Goal: Information Seeking & Learning: Learn about a topic

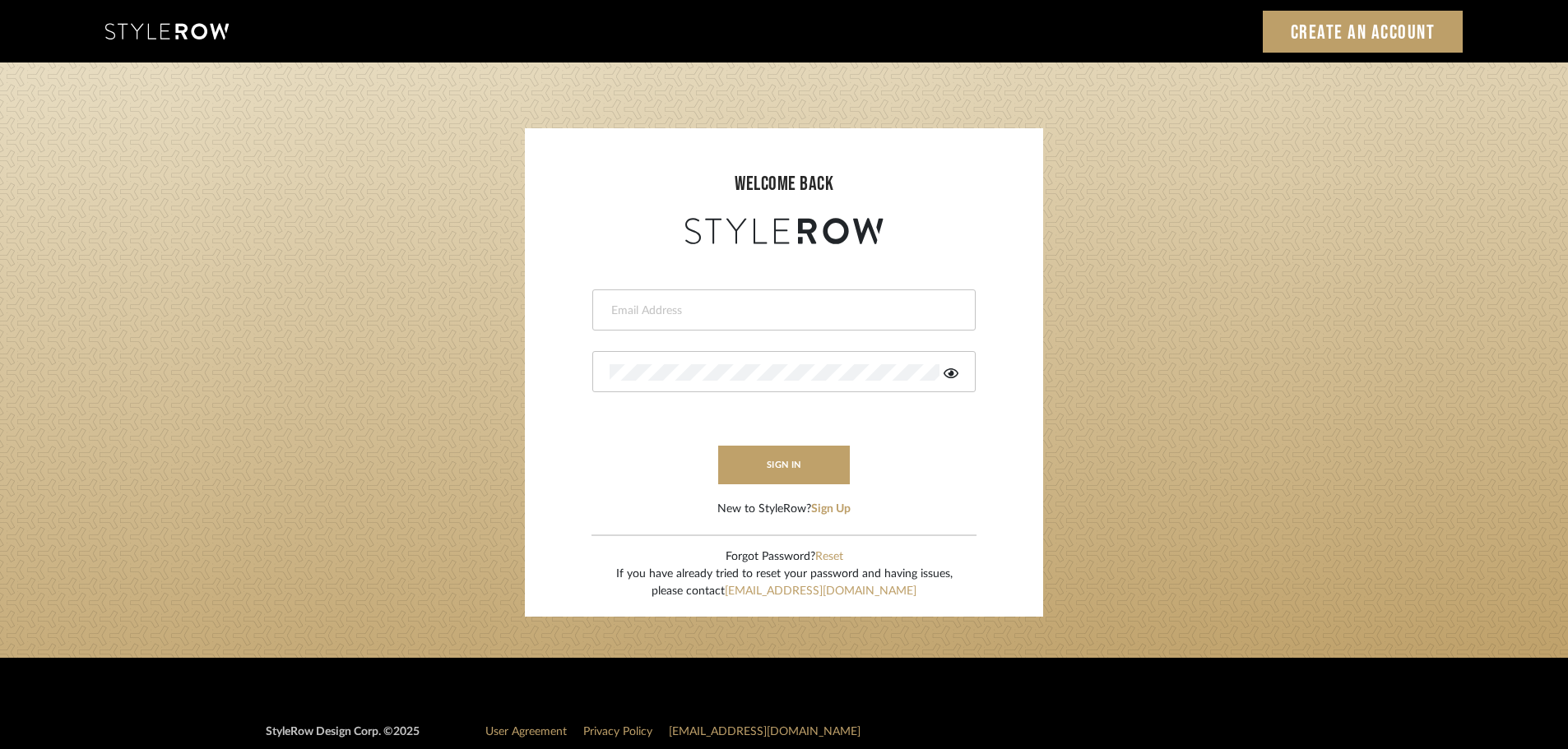
click at [628, 305] on input "email" at bounding box center [781, 310] width 344 height 16
type input "[DOMAIN_NAME][EMAIL_ADDRESS][DOMAIN_NAME]"
click at [823, 474] on button "sign in" at bounding box center [784, 465] width 132 height 38
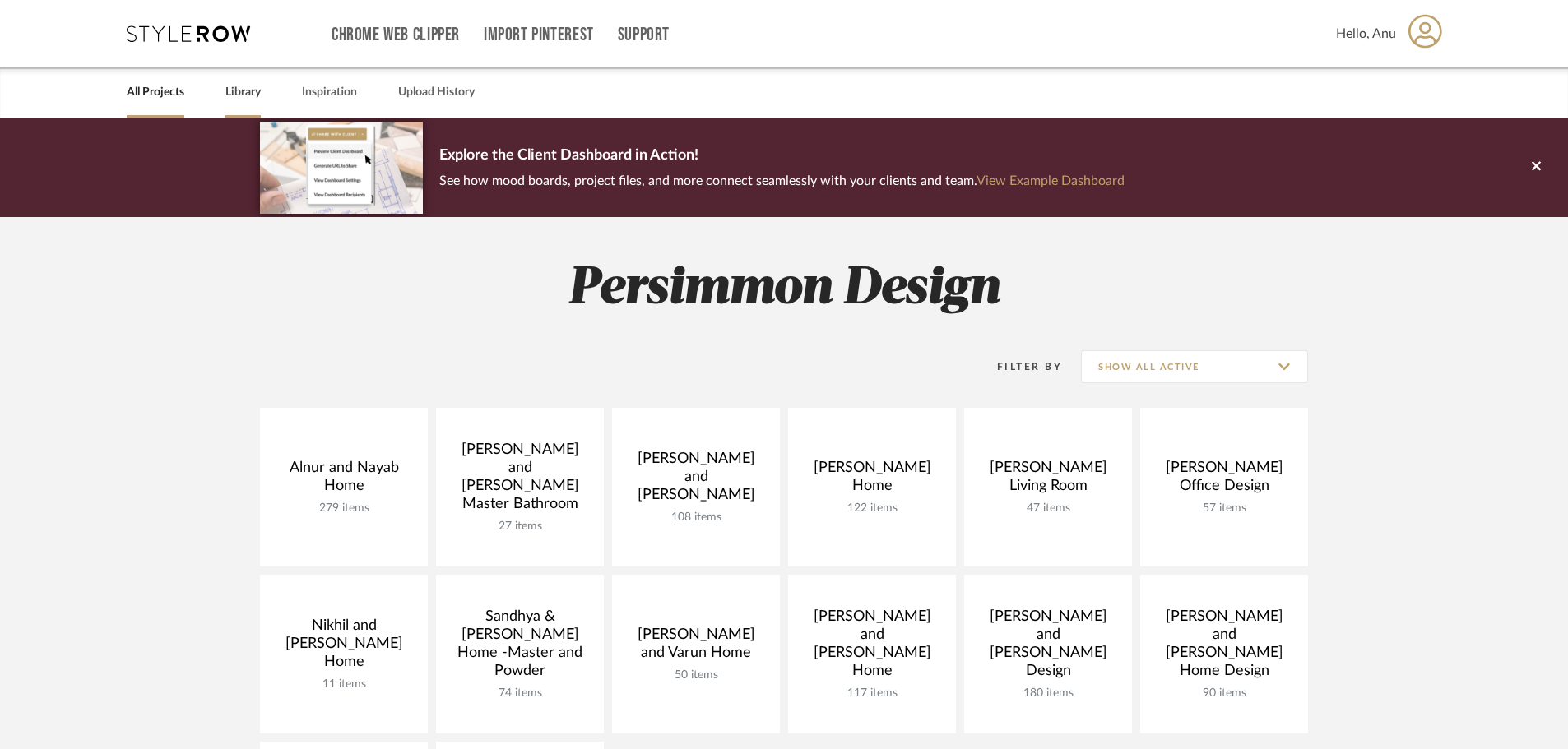
click at [228, 96] on link "Library" at bounding box center [243, 92] width 36 height 22
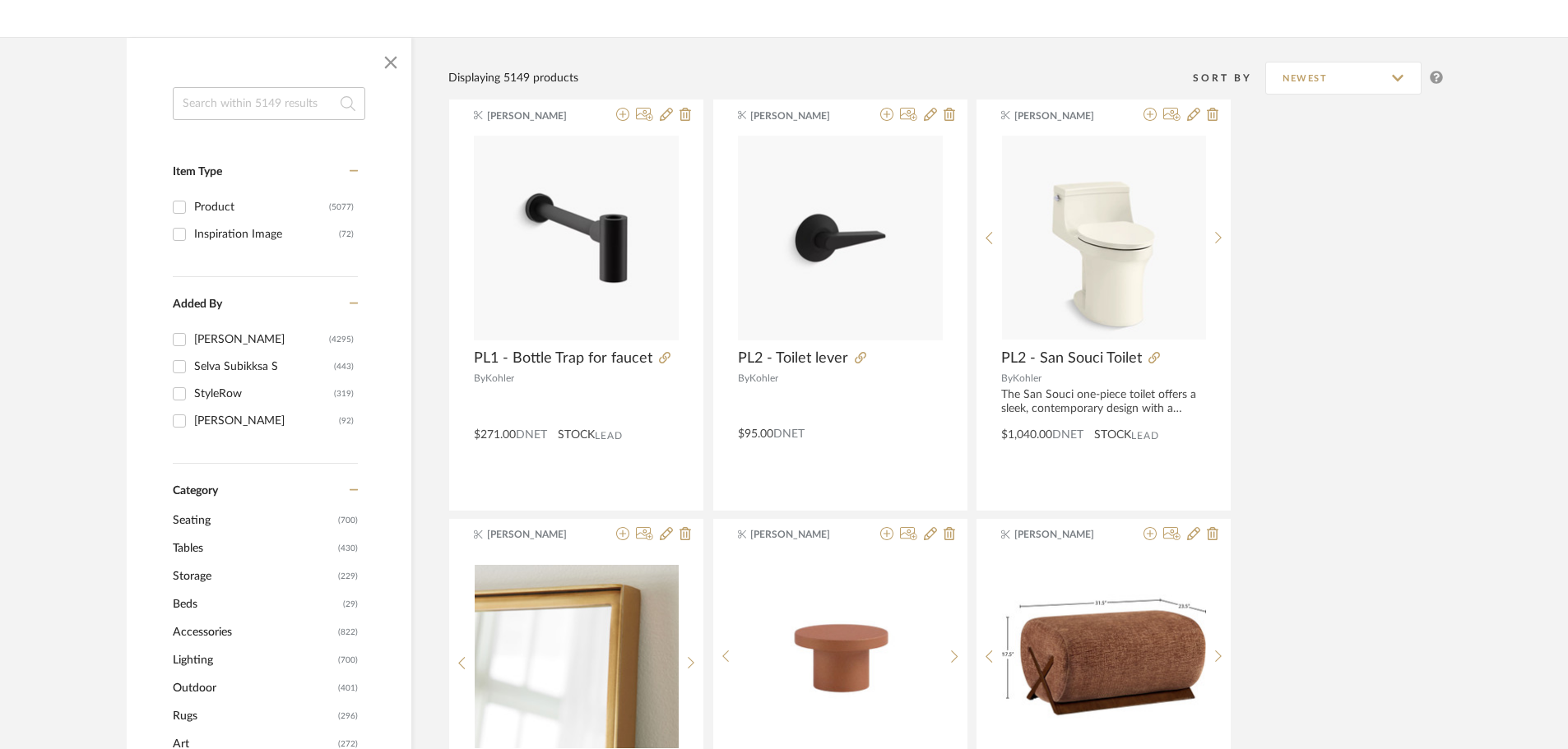
scroll to position [576, 0]
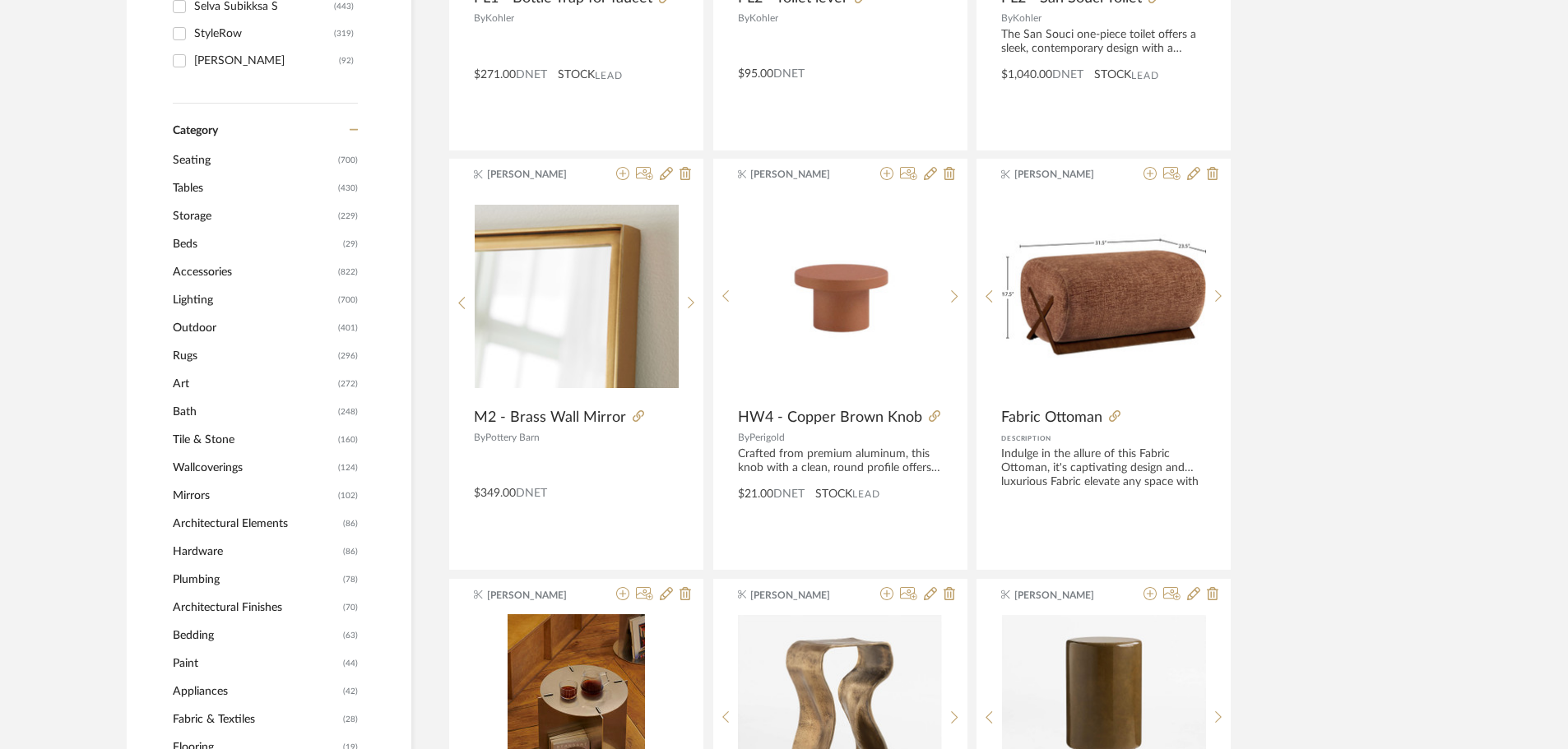
click at [215, 438] on span "Tile & Stone" at bounding box center [254, 440] width 161 height 28
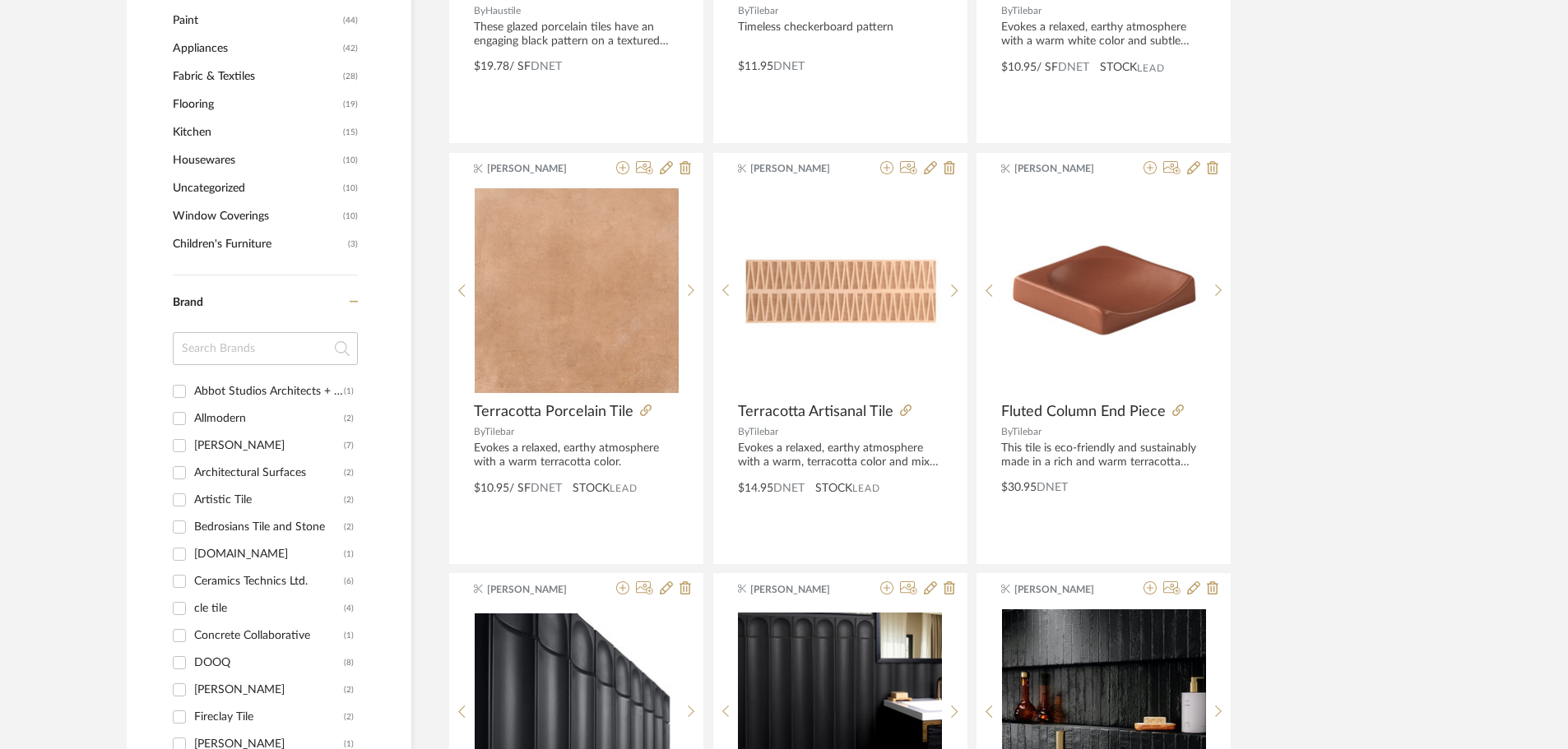
scroll to position [1669, 0]
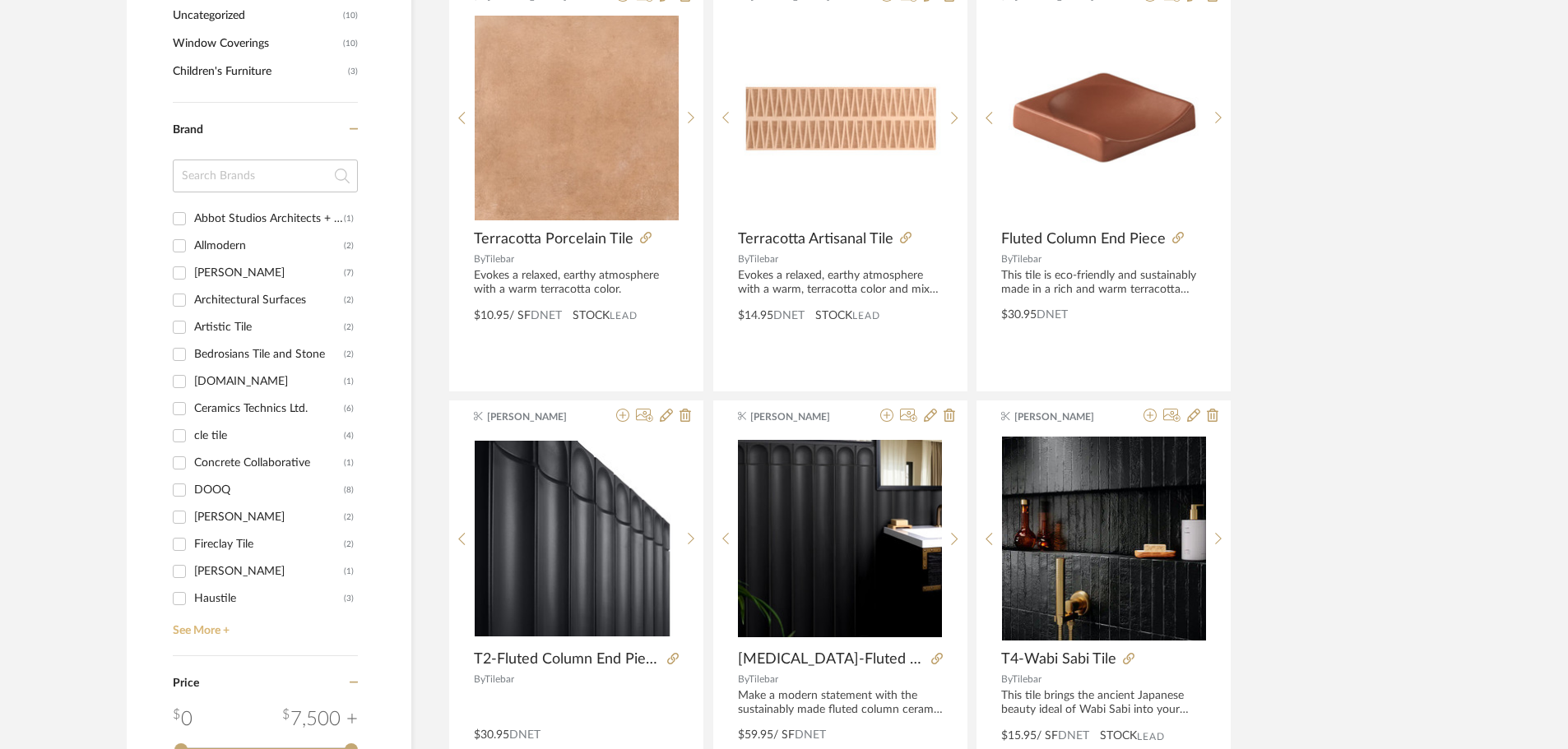
click at [206, 633] on link "See More +" at bounding box center [263, 624] width 190 height 27
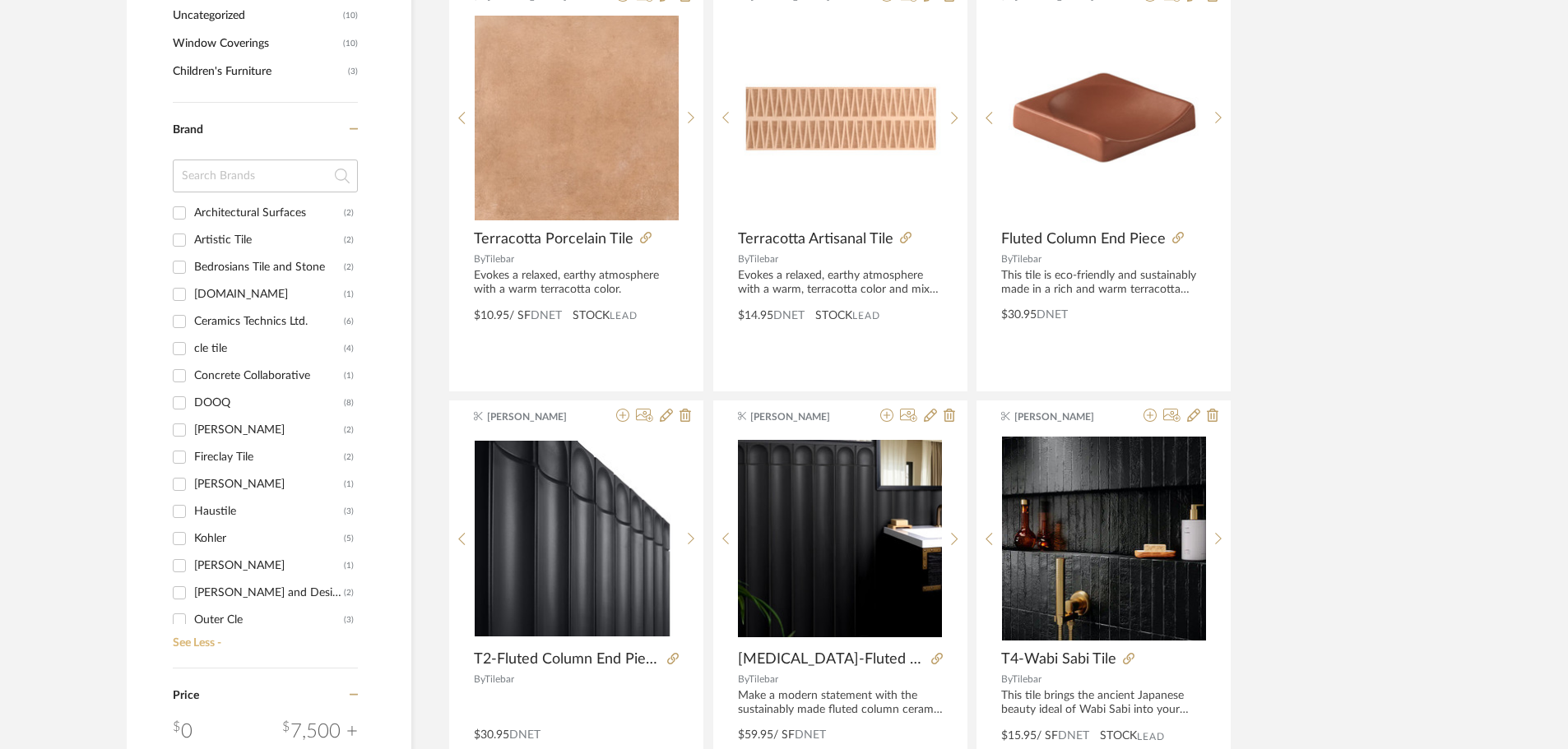
scroll to position [313, 0]
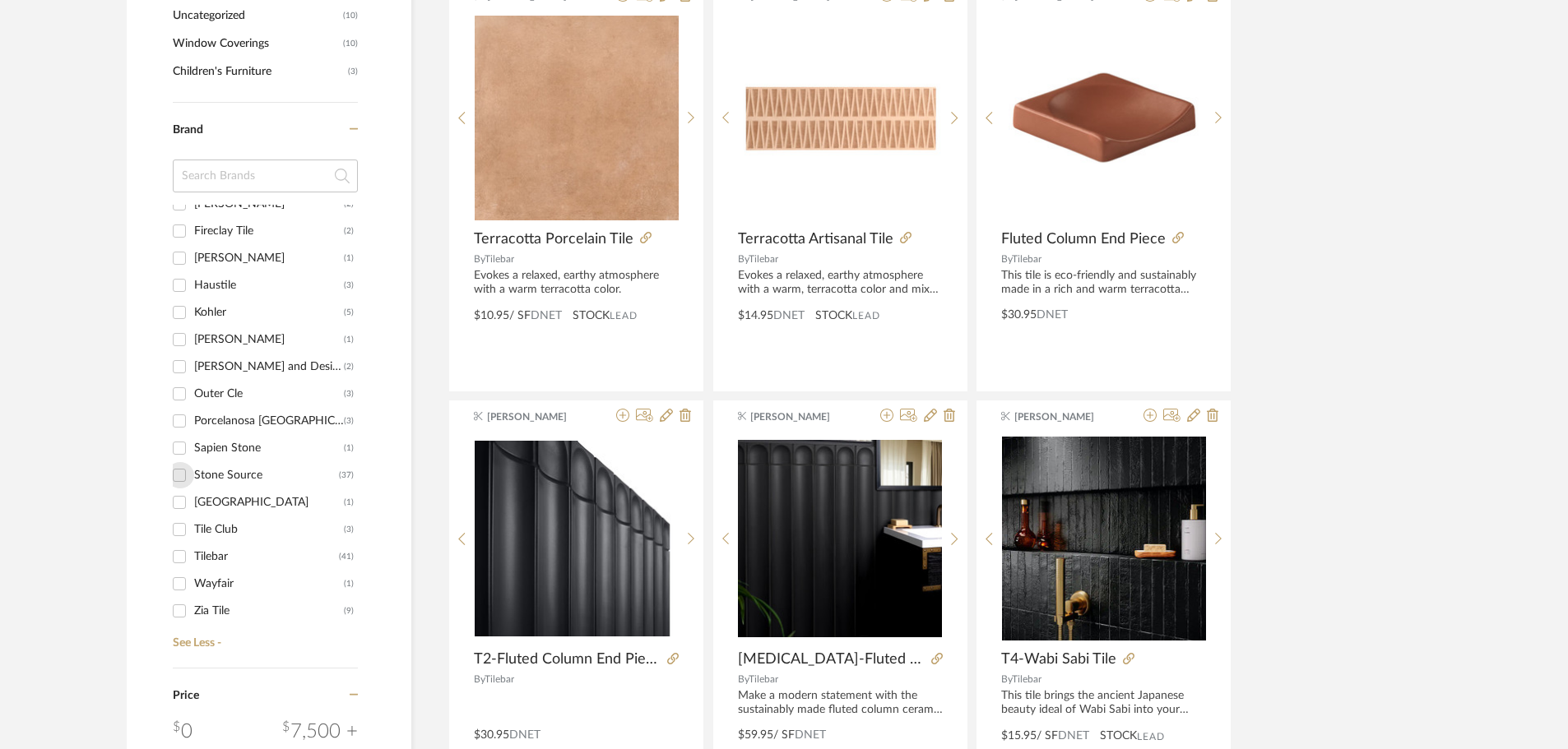
click at [181, 472] on input "Stone Source (37)" at bounding box center [179, 475] width 27 height 27
checkbox input "true"
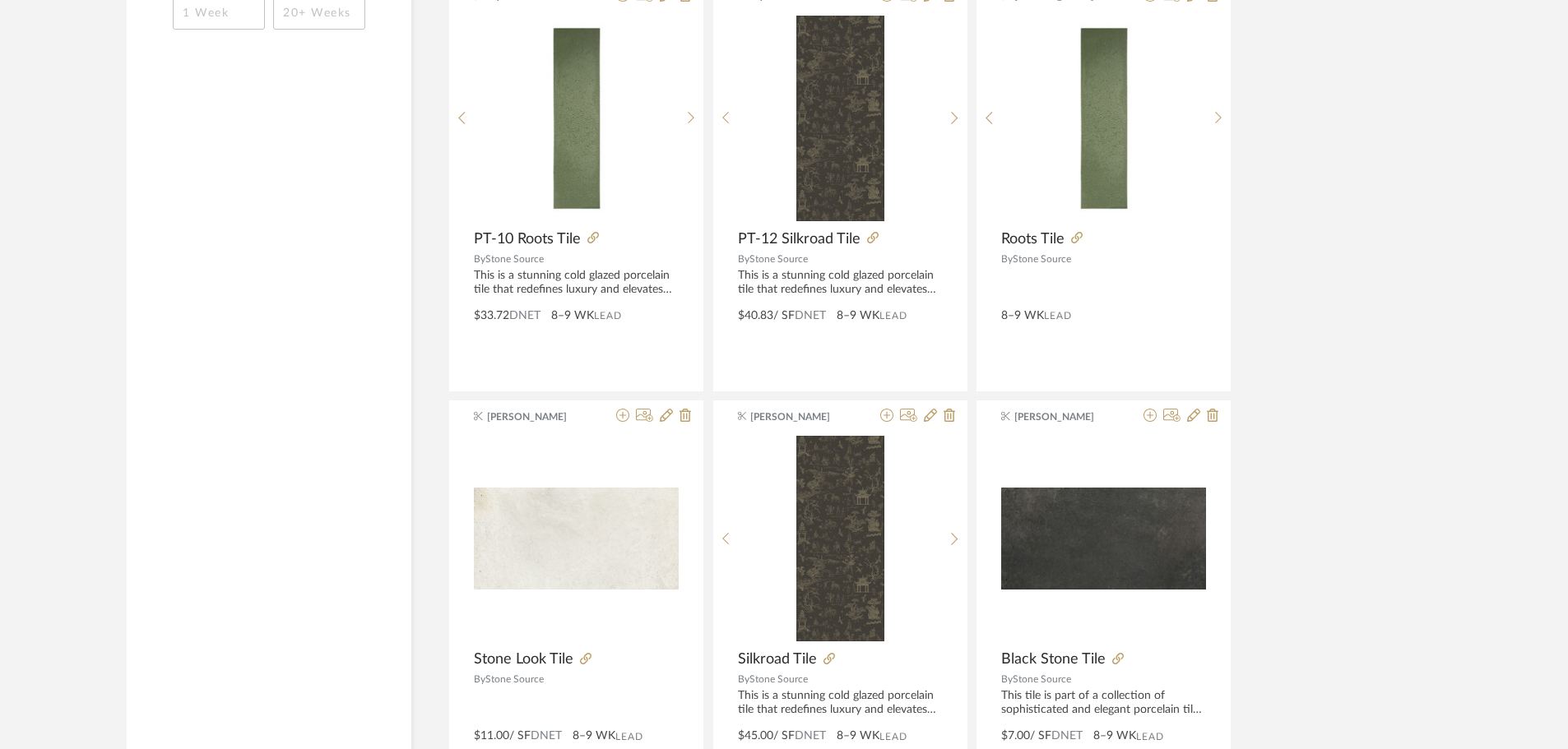
scroll to position [1642, 0]
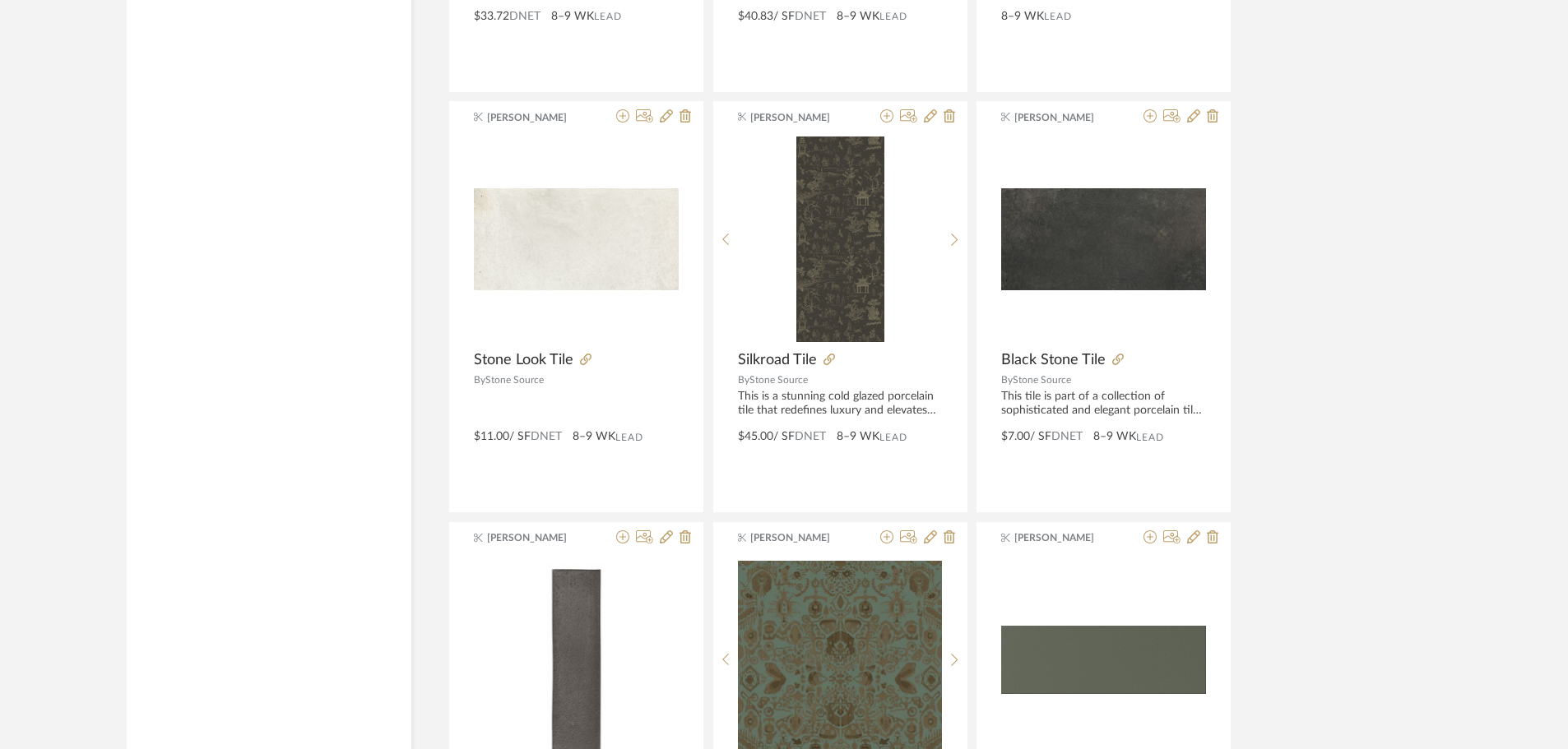
scroll to position [2053, 0]
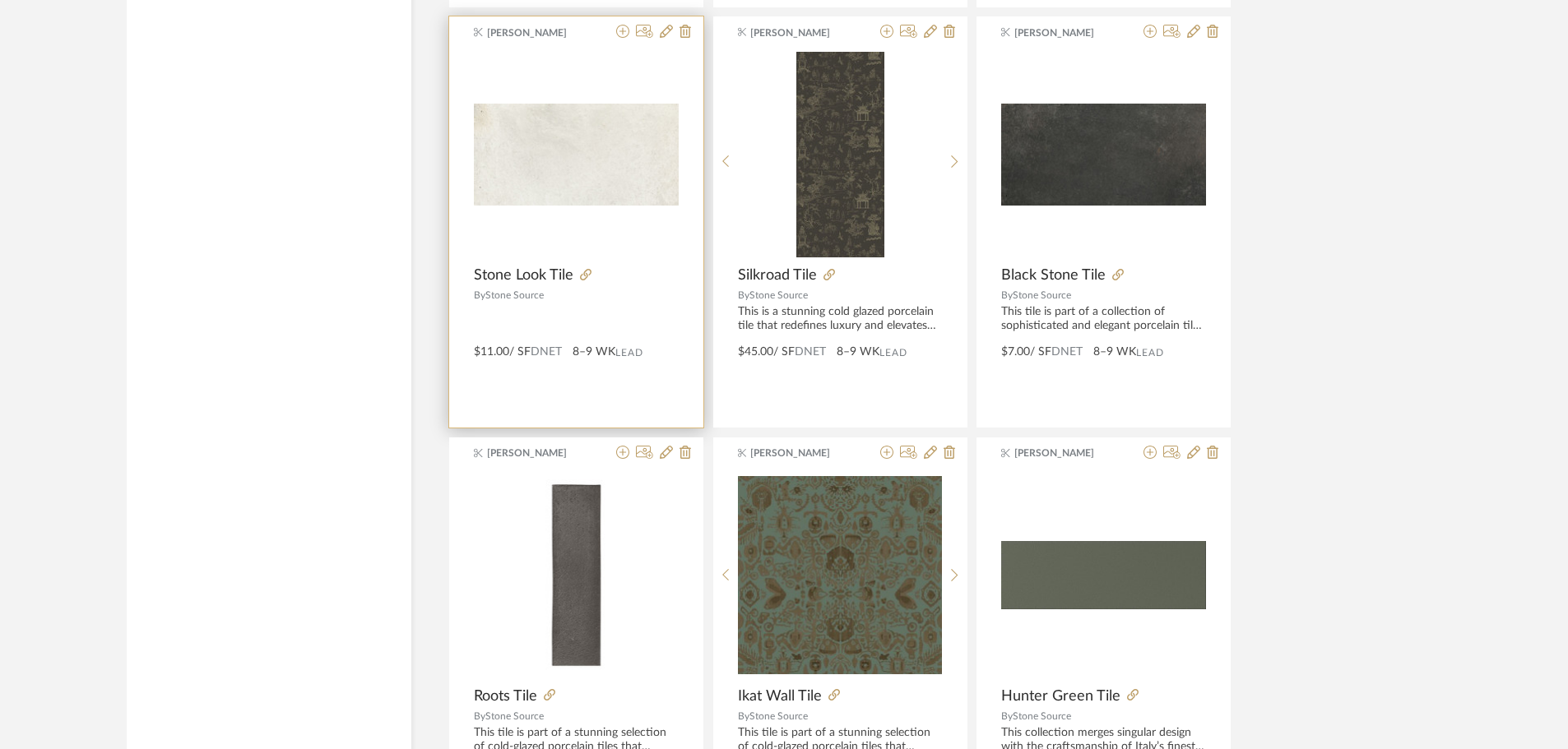
click at [555, 133] on img "0" at bounding box center [576, 155] width 205 height 103
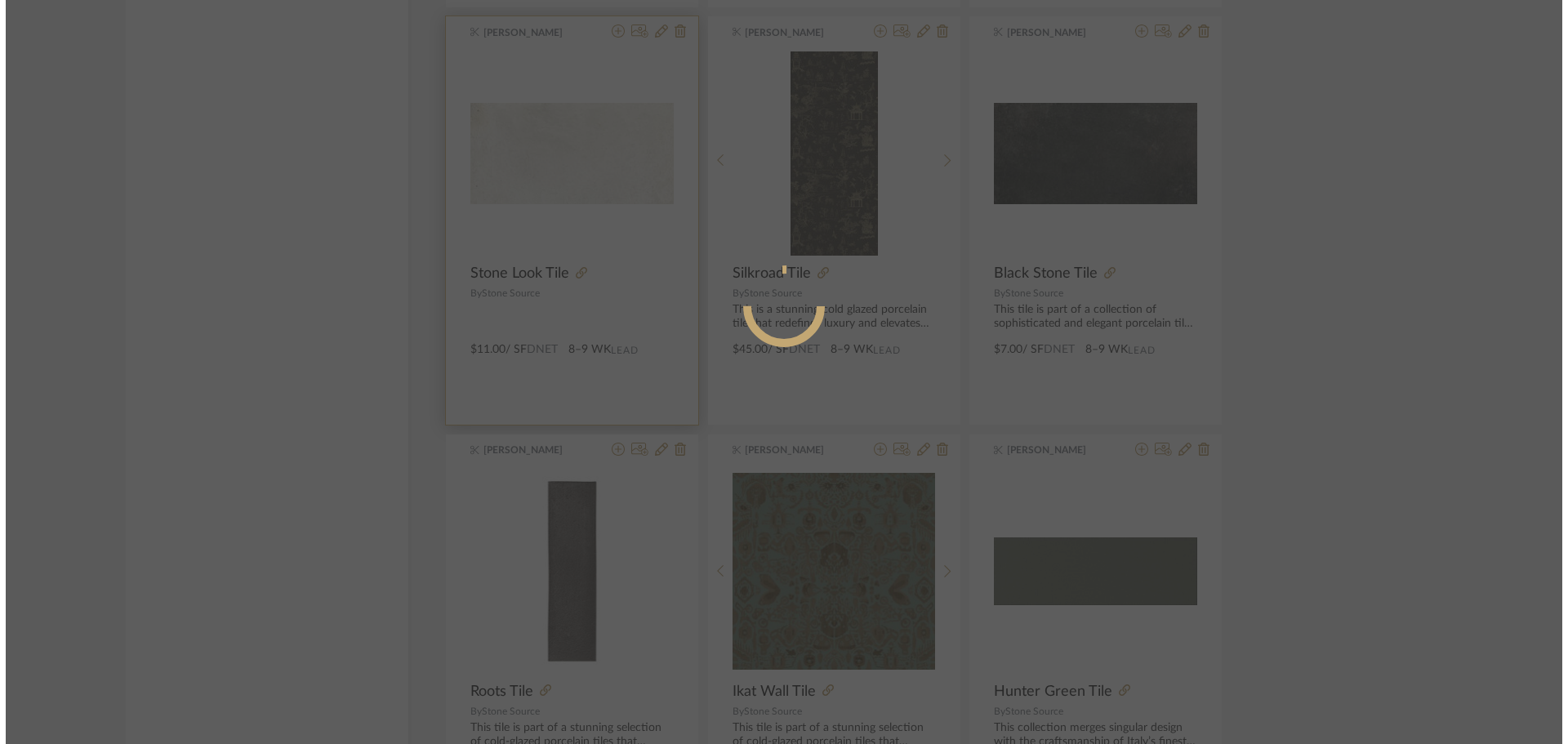
scroll to position [0, 0]
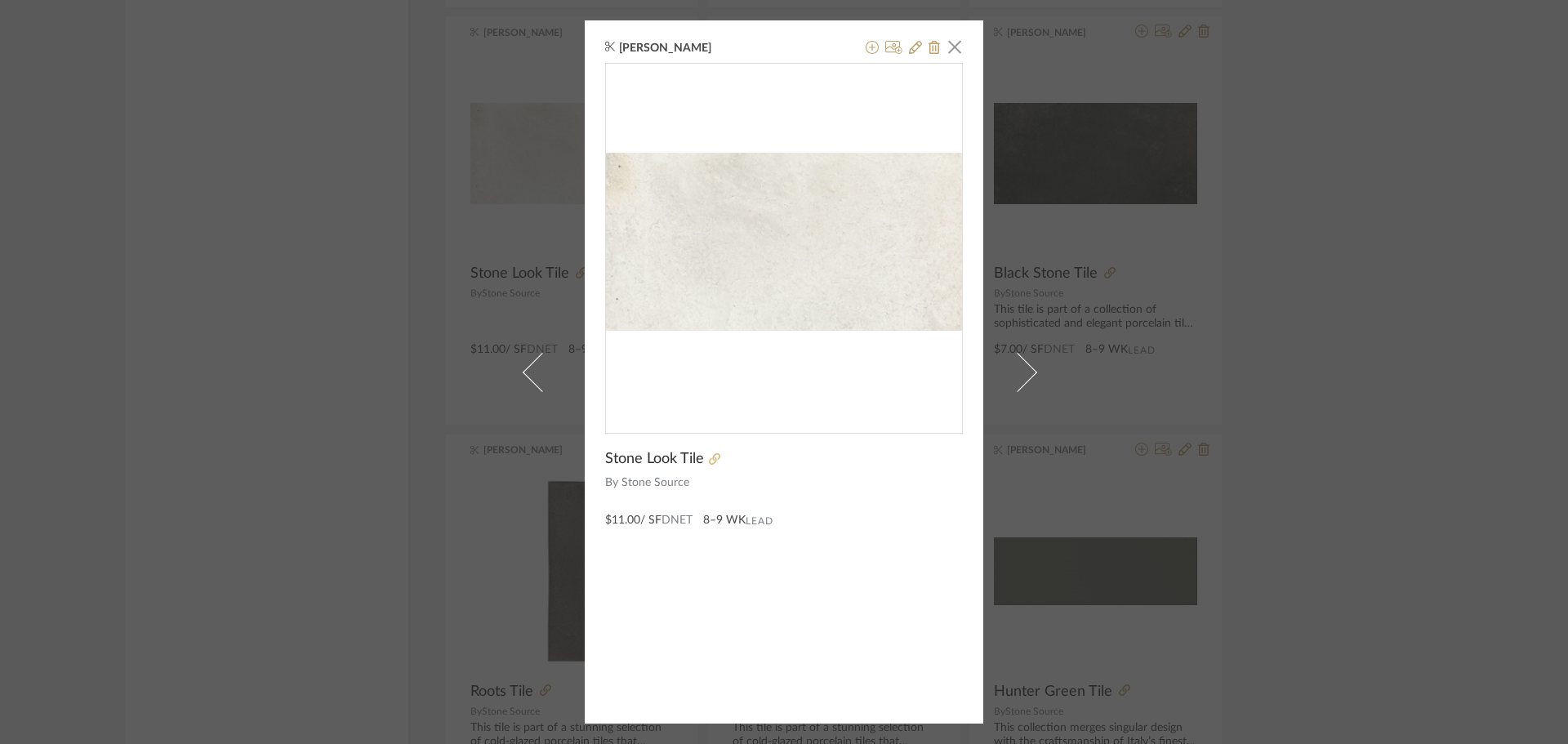
click at [709, 453] on icon at bounding box center [715, 458] width 12 height 12
click at [950, 44] on span "button" at bounding box center [955, 46] width 33 height 33
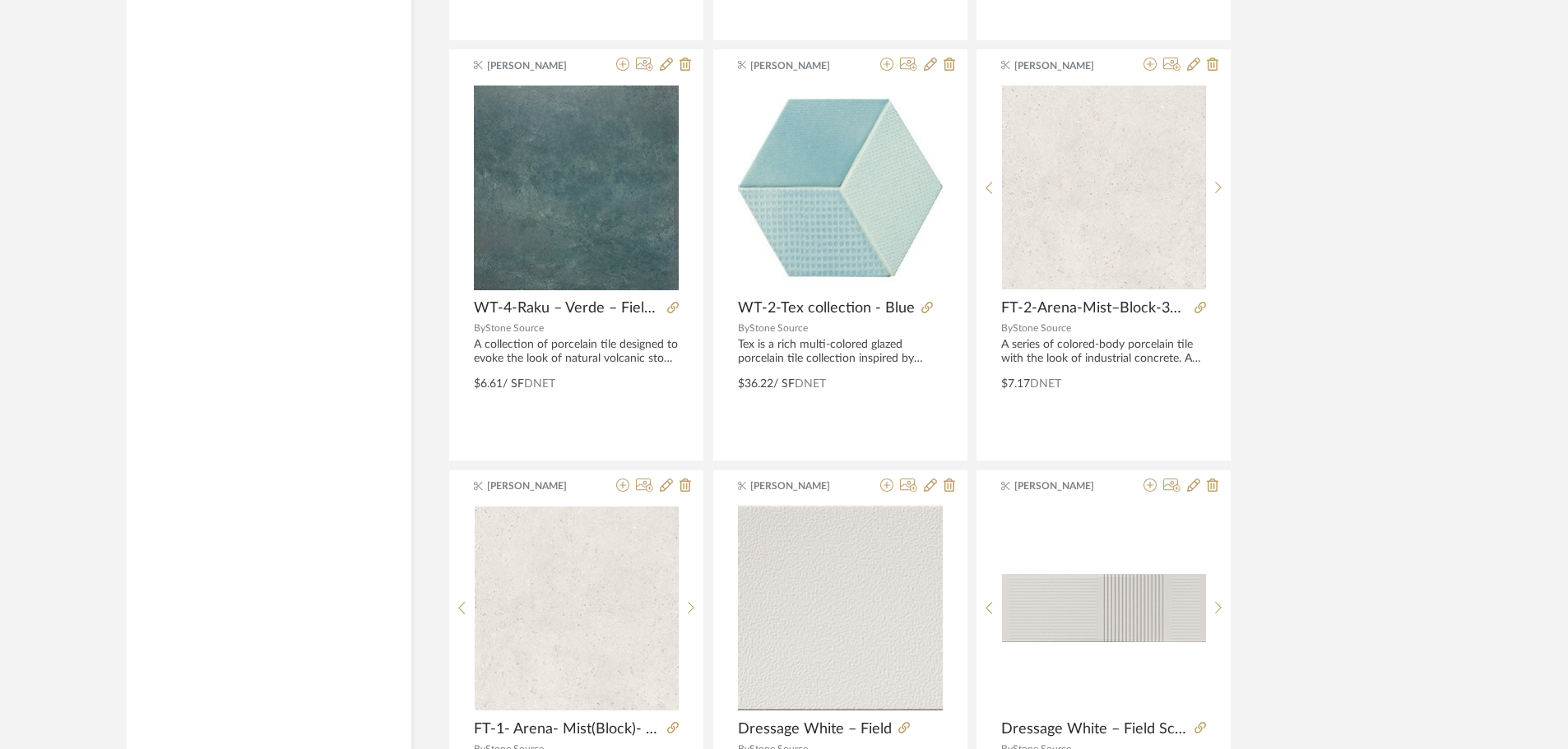
scroll to position [4849, 0]
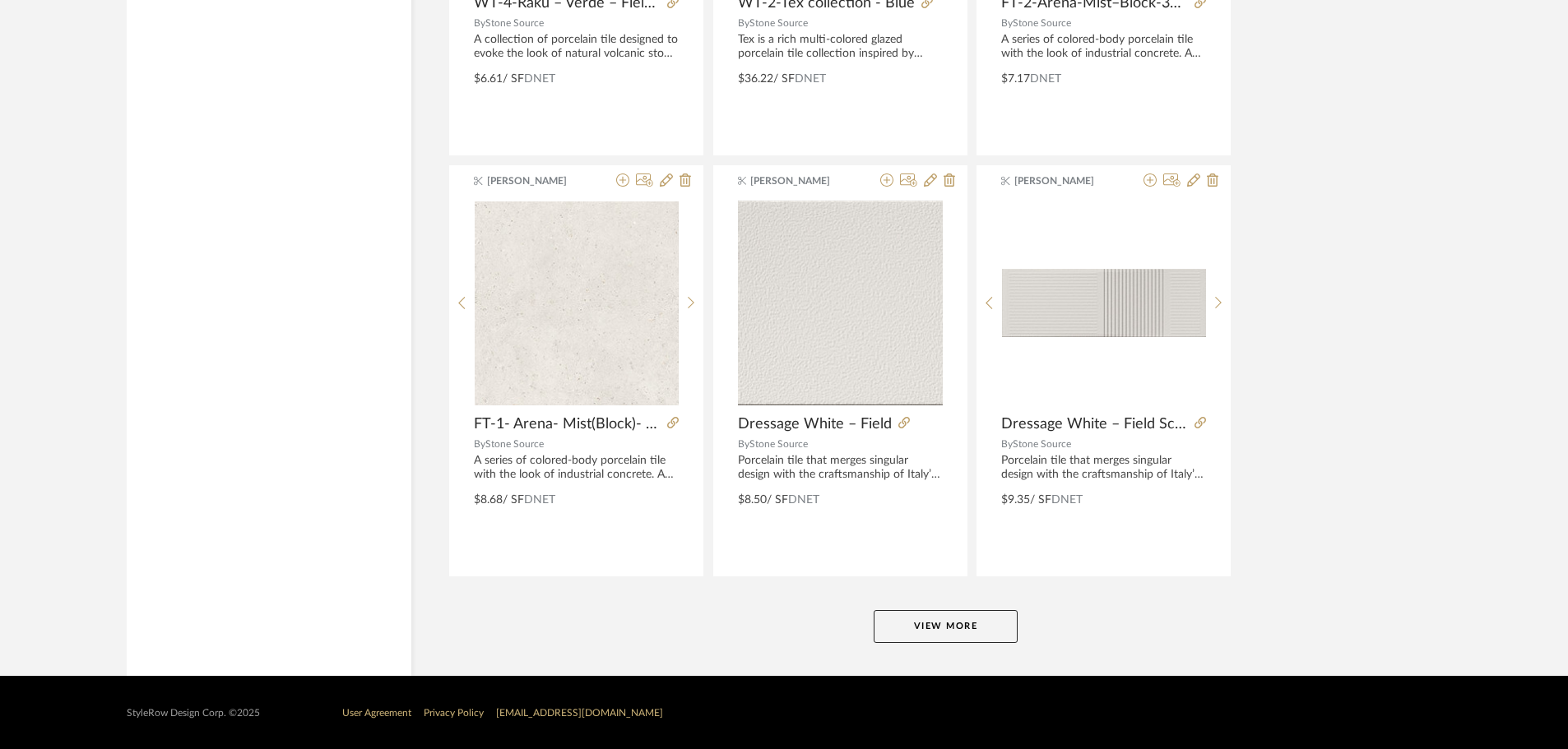
click at [940, 624] on button "View More" at bounding box center [945, 626] width 144 height 33
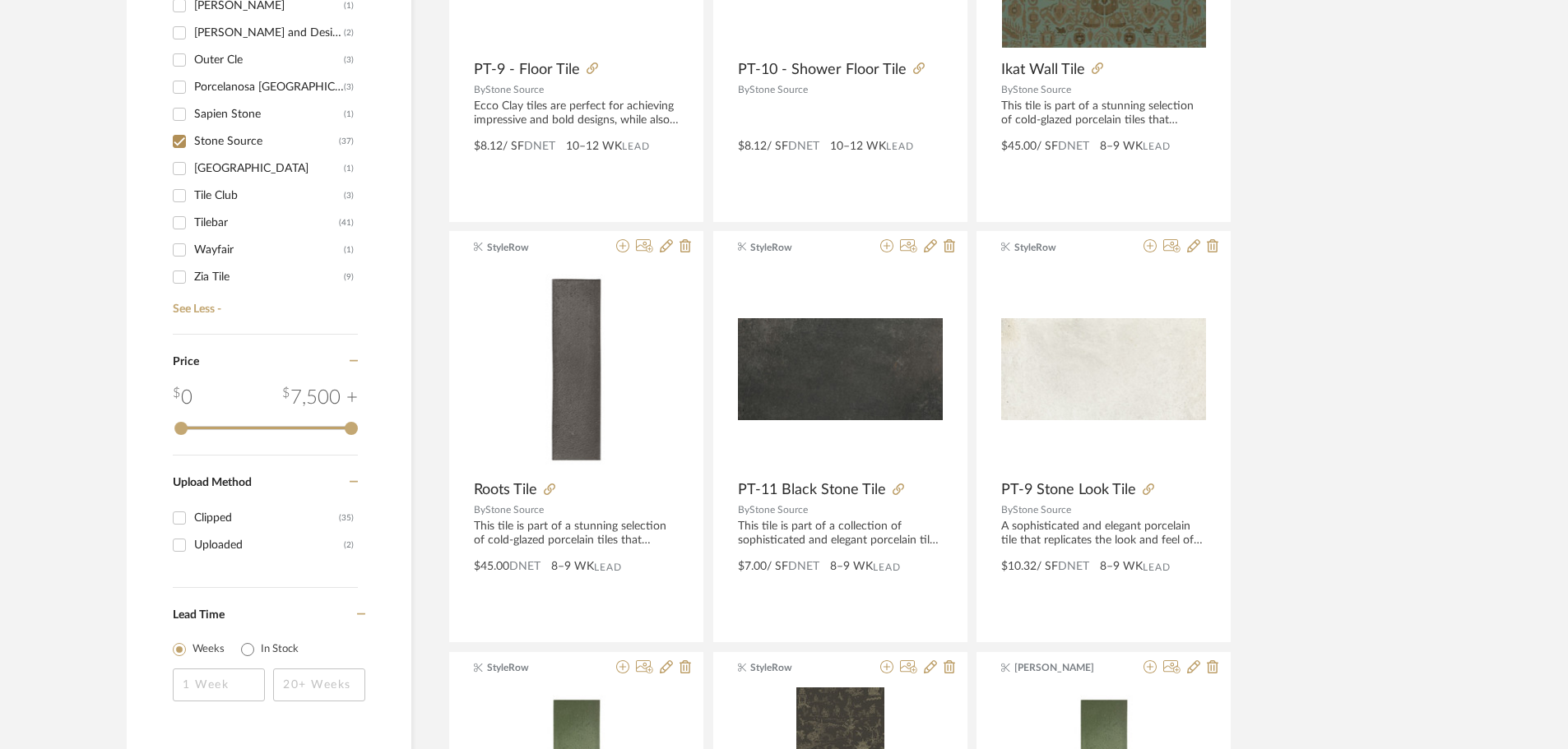
scroll to position [1094, 0]
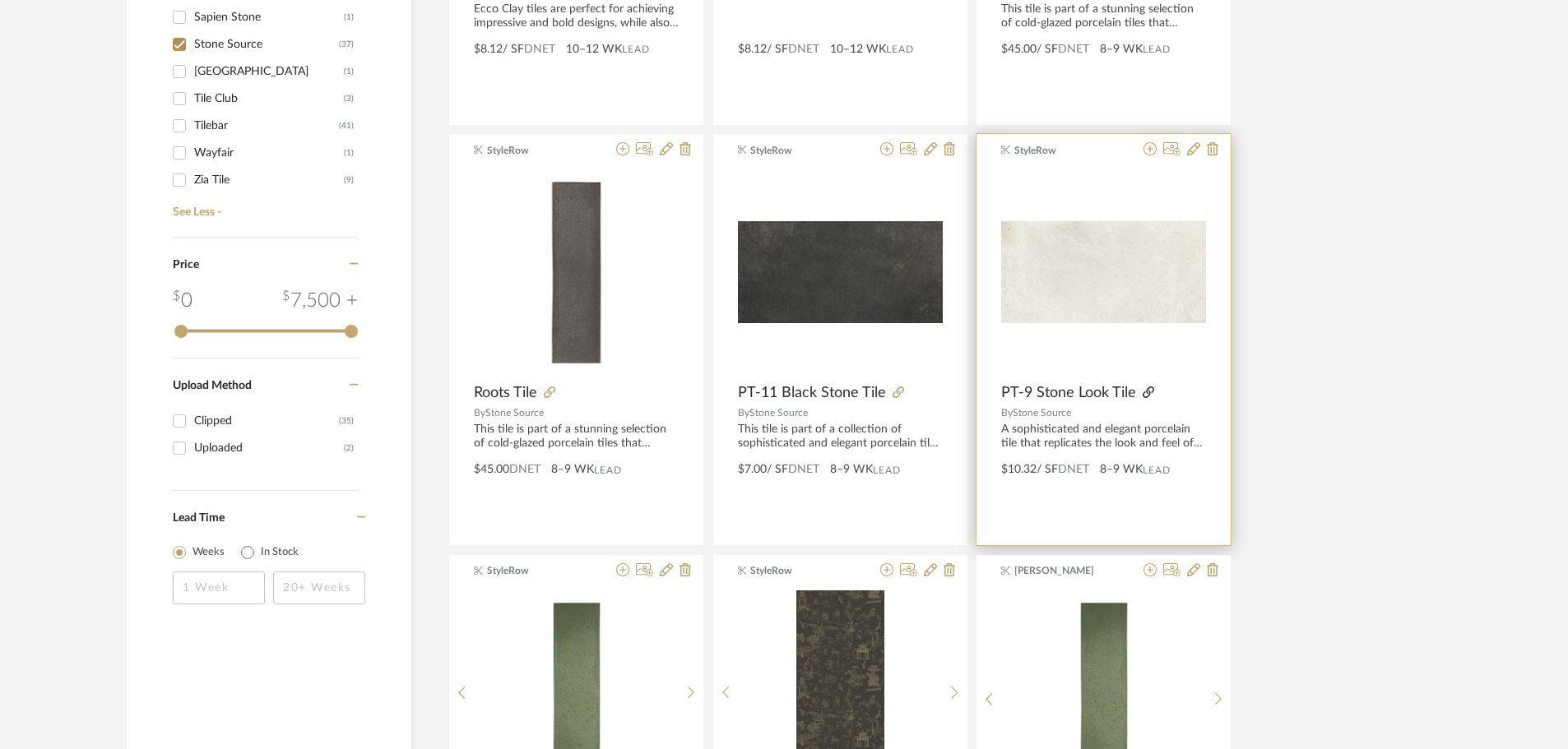
click at [1152, 391] on icon at bounding box center [1148, 392] width 12 height 12
